Goal: Find contact information: Obtain details needed to contact an individual or organization

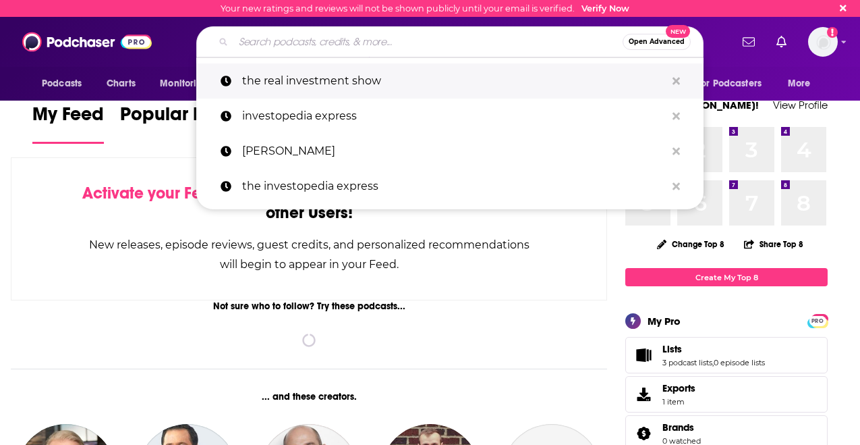
click at [354, 84] on p "the real investment show" at bounding box center [454, 80] width 424 height 35
type input "the real investment show"
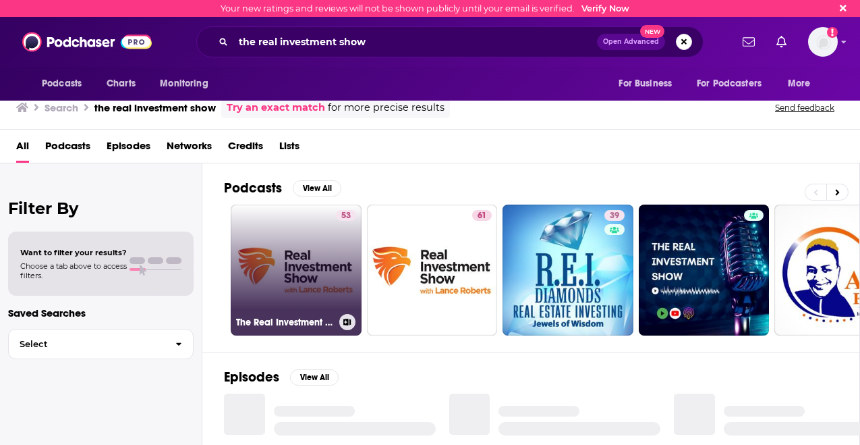
click at [318, 252] on link "53 The Real Investment Show (Full Show)" at bounding box center [296, 269] width 131 height 131
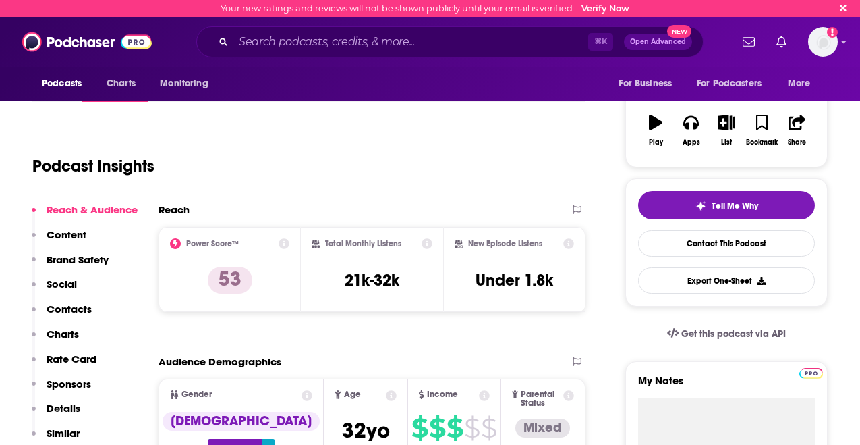
scroll to position [193, 0]
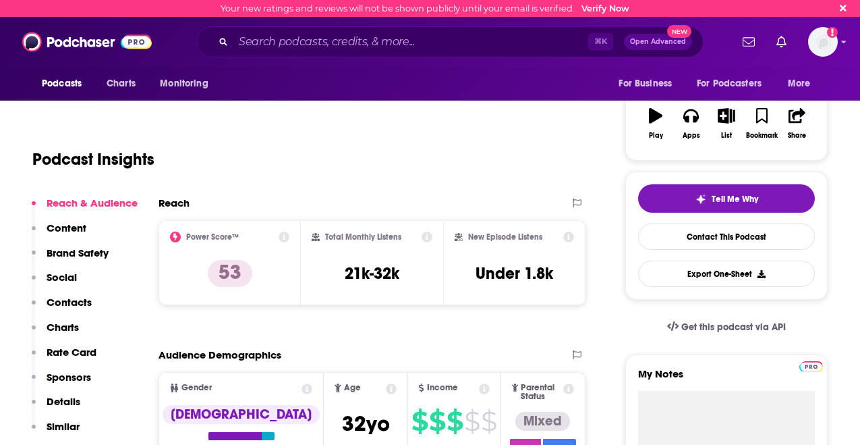
click at [77, 297] on p "Contacts" at bounding box center [69, 301] width 45 height 13
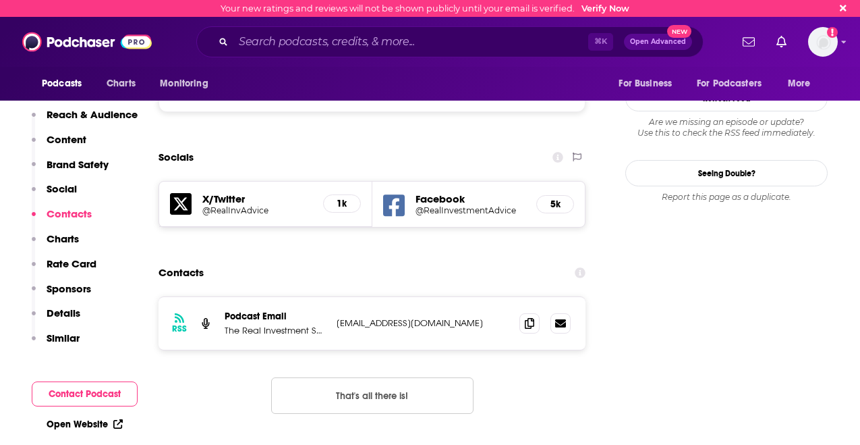
scroll to position [1224, 0]
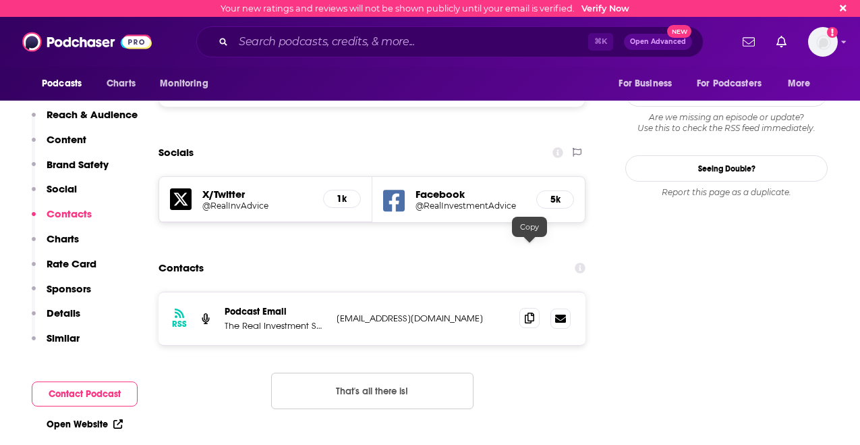
click at [532, 312] on icon at bounding box center [529, 317] width 9 height 11
